Goal: Find specific page/section: Find specific page/section

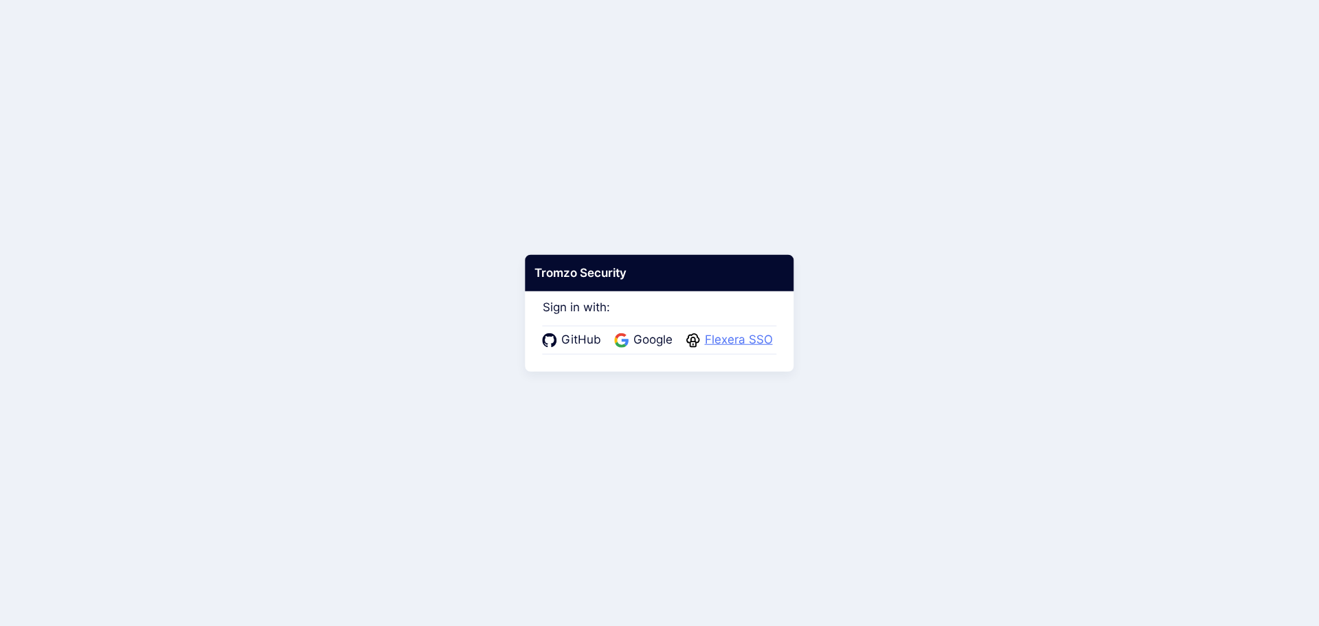
click at [774, 335] on span "Flexera SSO" at bounding box center [739, 340] width 76 height 18
click at [763, 337] on span "Flexera SSO" at bounding box center [739, 340] width 76 height 18
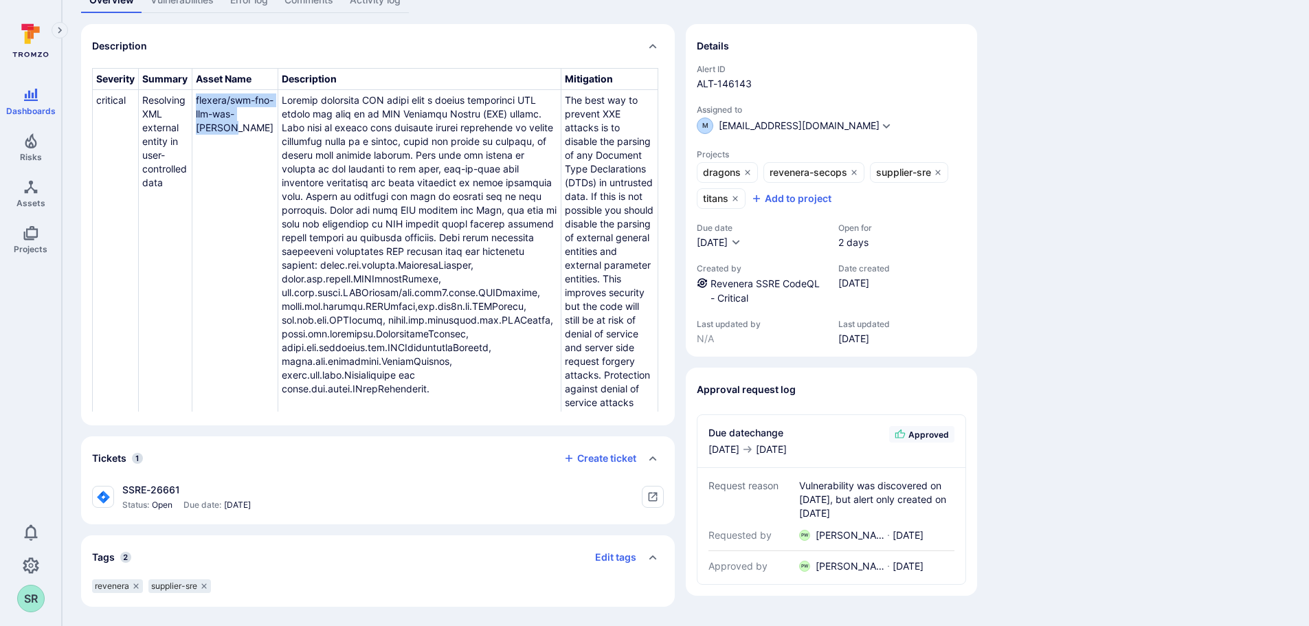
drag, startPoint x: 237, startPoint y: 134, endPoint x: 194, endPoint y: 100, distance: 54.3
click at [194, 100] on td "flexera/swm-fno-llm-was-[PERSON_NAME]" at bounding box center [235, 444] width 86 height 708
copy td "flexera/swm-fno-llm-was-[PERSON_NAME]"
